Goal: Task Accomplishment & Management: Use online tool/utility

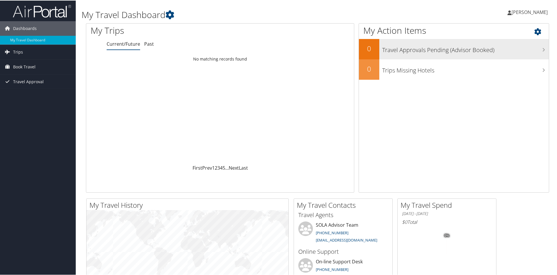
click at [456, 47] on h3 "Travel Approvals Pending (Advisor Booked)" at bounding box center [465, 48] width 167 height 11
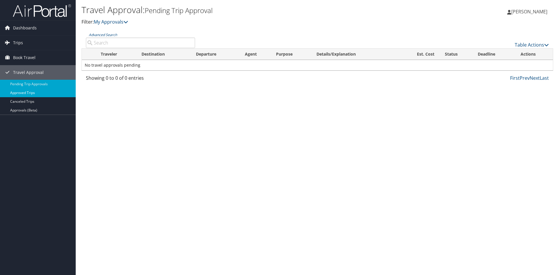
click at [25, 90] on link "Approved Trips" at bounding box center [38, 92] width 76 height 9
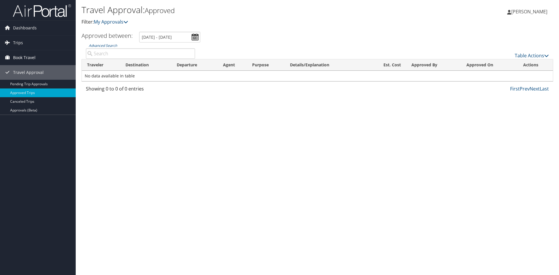
click at [29, 55] on span "Book Travel" at bounding box center [24, 57] width 22 height 15
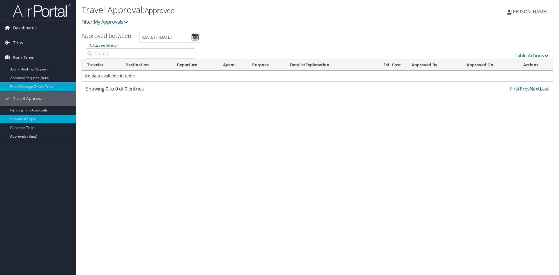
click at [31, 83] on link "Book/Manage Online Trips" at bounding box center [38, 86] width 76 height 9
